Goal: Task Accomplishment & Management: Complete application form

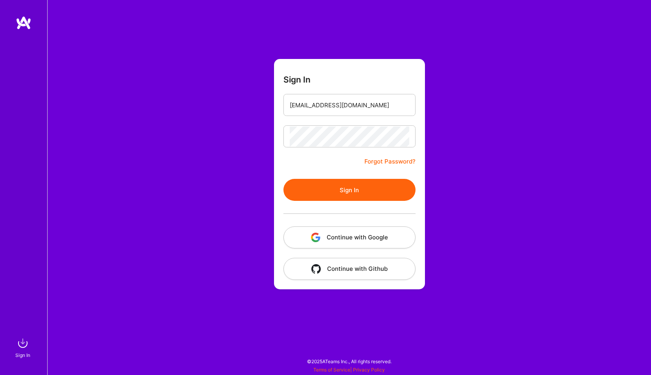
type input "[EMAIL_ADDRESS][DOMAIN_NAME]"
click at [352, 187] on button "Sign In" at bounding box center [350, 190] width 132 height 22
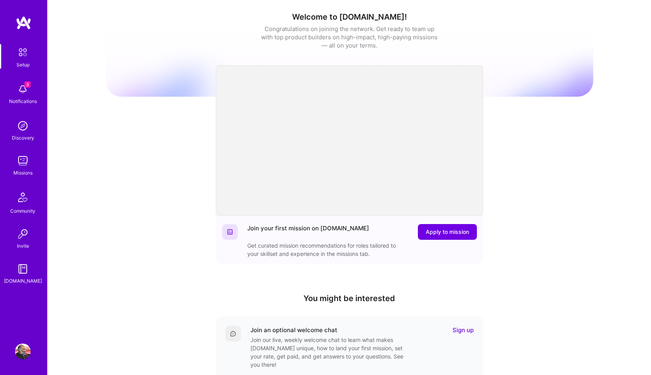
click at [19, 163] on img at bounding box center [23, 161] width 16 height 16
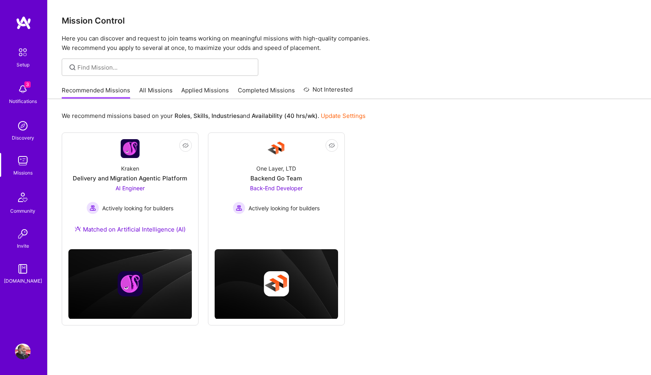
click at [25, 91] on img at bounding box center [23, 89] width 16 height 16
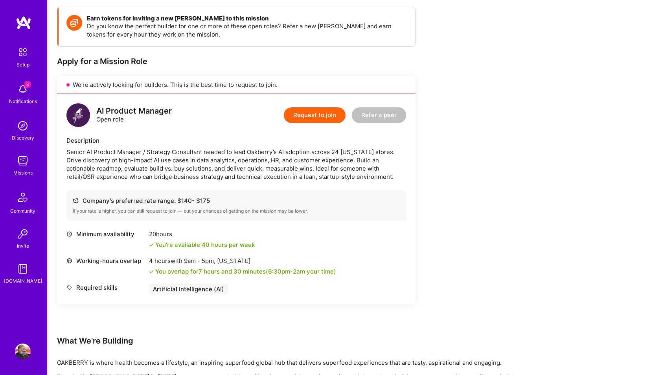
scroll to position [90, 0]
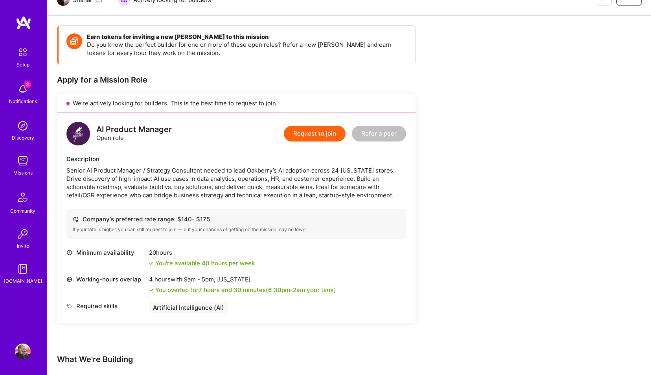
click at [314, 132] on button "Request to join" at bounding box center [315, 134] width 62 height 16
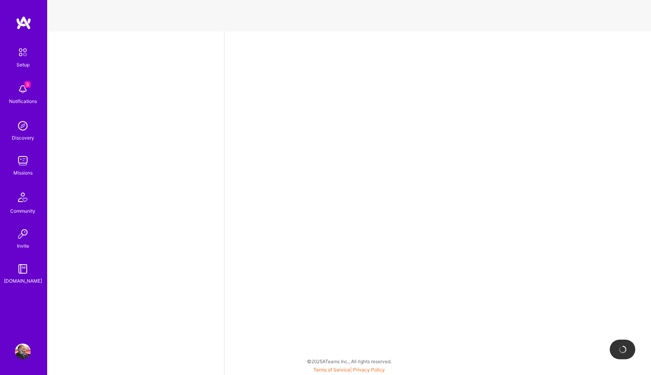
select select "IN"
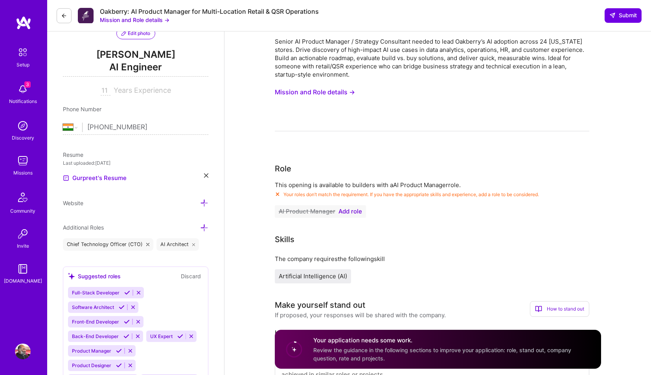
scroll to position [90, 0]
click at [357, 210] on span "Add role" at bounding box center [351, 211] width 24 height 6
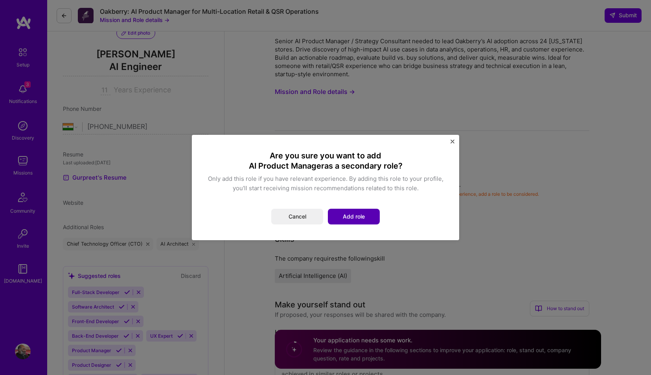
click at [347, 220] on button "Add role" at bounding box center [354, 217] width 52 height 16
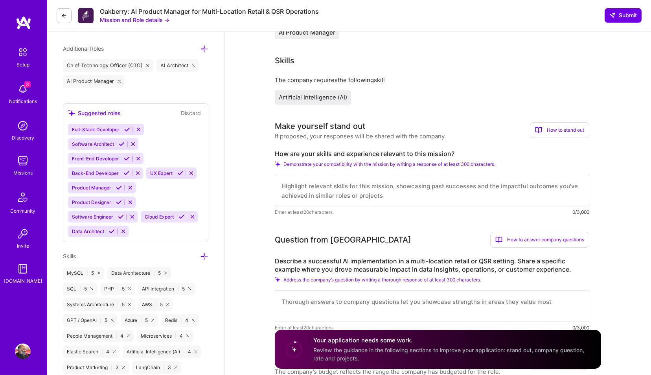
scroll to position [269, 0]
click at [361, 188] on textarea at bounding box center [432, 189] width 315 height 31
type textarea "I"
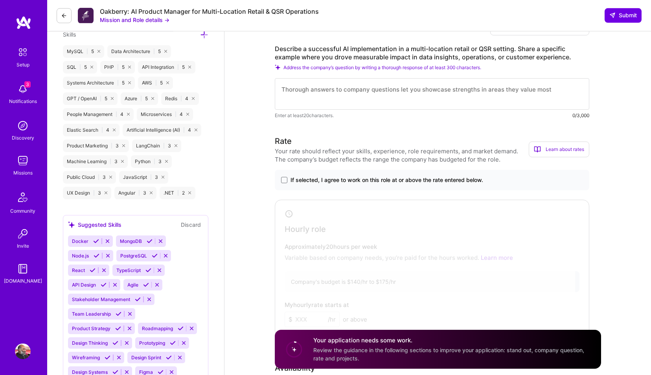
scroll to position [493, 0]
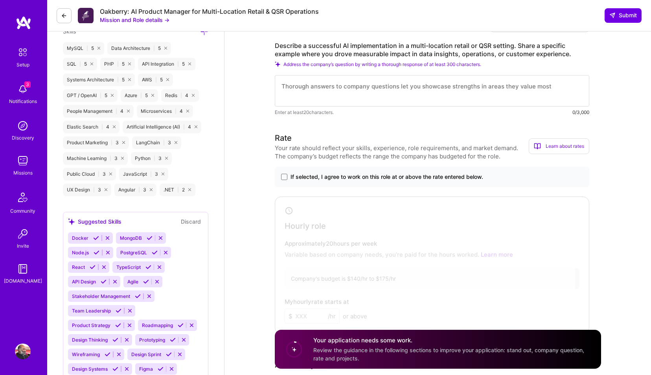
type textarea "I started a company in the ecommerce space in [GEOGRAPHIC_DATA] which was acqui…"
click at [475, 91] on textarea at bounding box center [432, 90] width 315 height 31
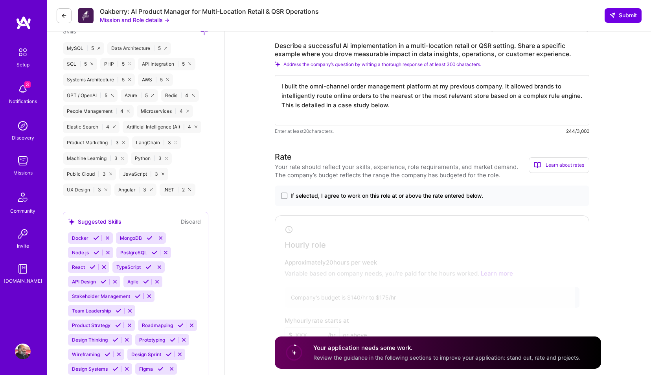
type textarea "I built the omni-channel order management platform at my previous company. It a…"
click at [383, 199] on span "If selected, I agree to work on this role at or above the rate entered below." at bounding box center [387, 196] width 193 height 8
click at [0, 0] on input "If selected, I agree to work on this role at or above the rate entered below." at bounding box center [0, 0] width 0 height 0
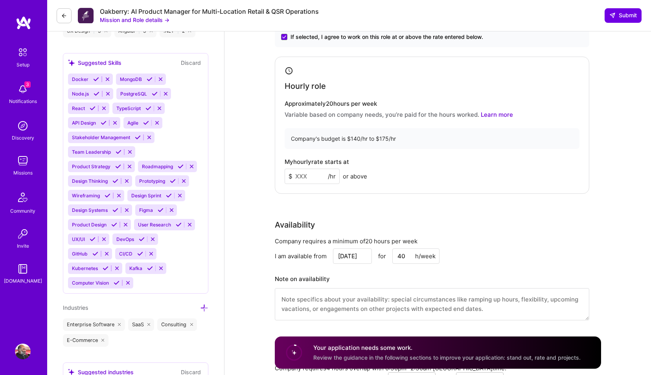
scroll to position [673, 0]
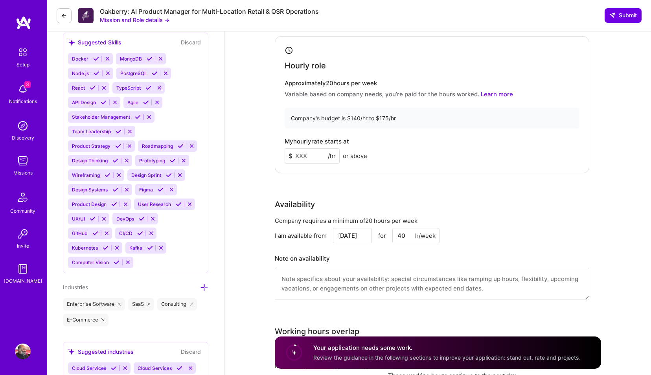
click at [311, 160] on input at bounding box center [312, 155] width 55 height 15
click at [353, 192] on div "Rate Your rate should reflect your skills, experience, role requirements, and m…" at bounding box center [438, 141] width 326 height 339
click at [309, 160] on input "85" at bounding box center [312, 155] width 55 height 15
type input "8"
type input "100"
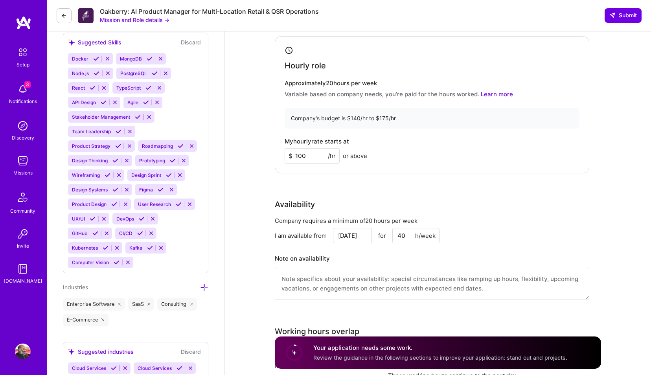
click at [361, 184] on div "Rate Your rate should reflect your skills, experience, role requirements, and m…" at bounding box center [438, 141] width 326 height 339
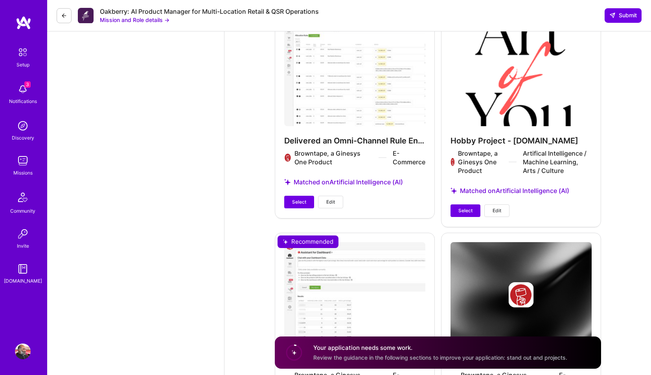
scroll to position [1335, 0]
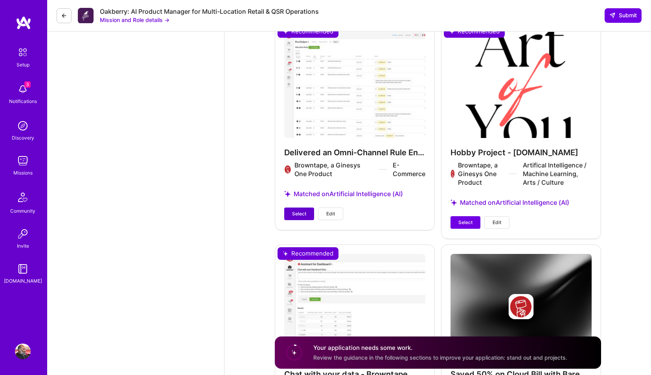
click at [304, 213] on span "Select" at bounding box center [299, 213] width 14 height 7
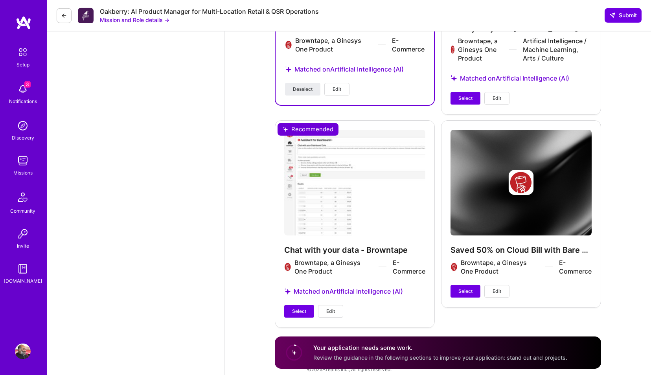
scroll to position [1462, 0]
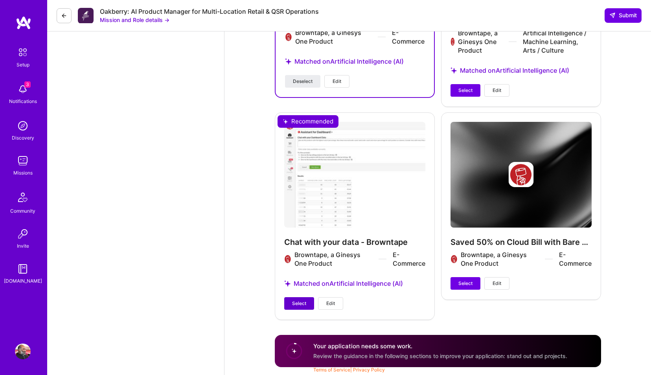
click at [302, 308] on button "Select" at bounding box center [299, 303] width 30 height 13
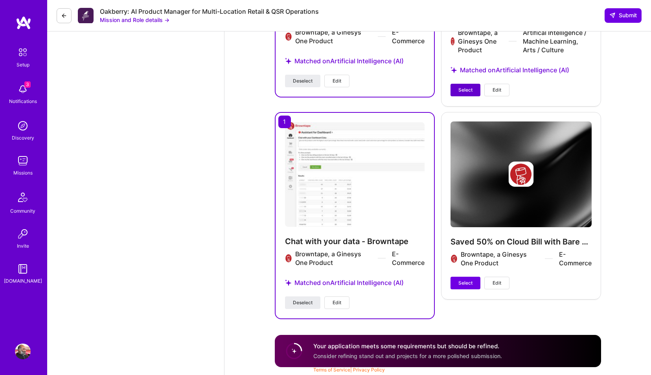
click at [464, 91] on span "Select" at bounding box center [466, 90] width 14 height 7
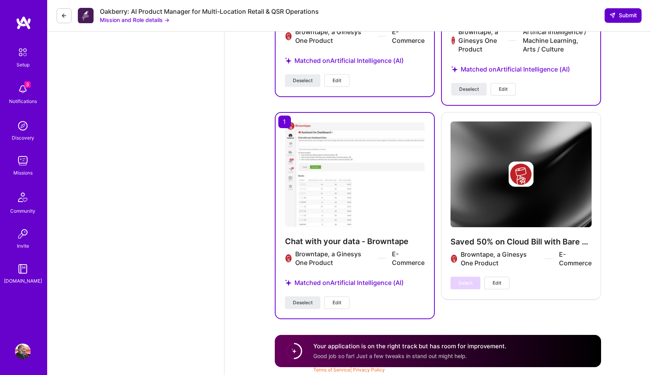
click at [625, 13] on span "Submit" at bounding box center [624, 15] width 28 height 8
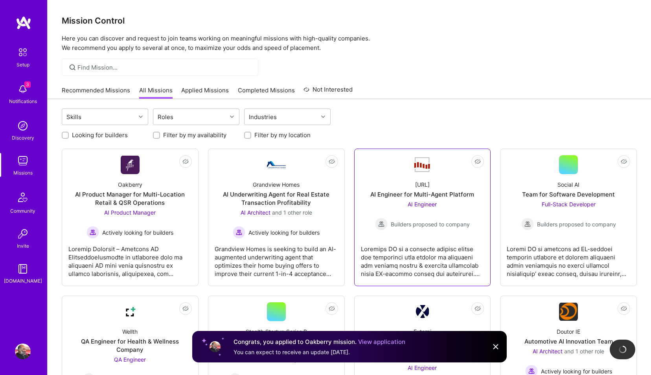
click at [422, 209] on div "AI Engineer Builders proposed to company" at bounding box center [422, 215] width 95 height 30
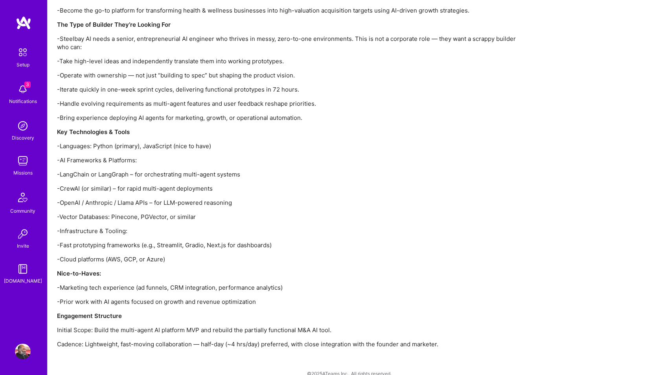
scroll to position [741, 0]
